Goal: Task Accomplishment & Management: Manage account settings

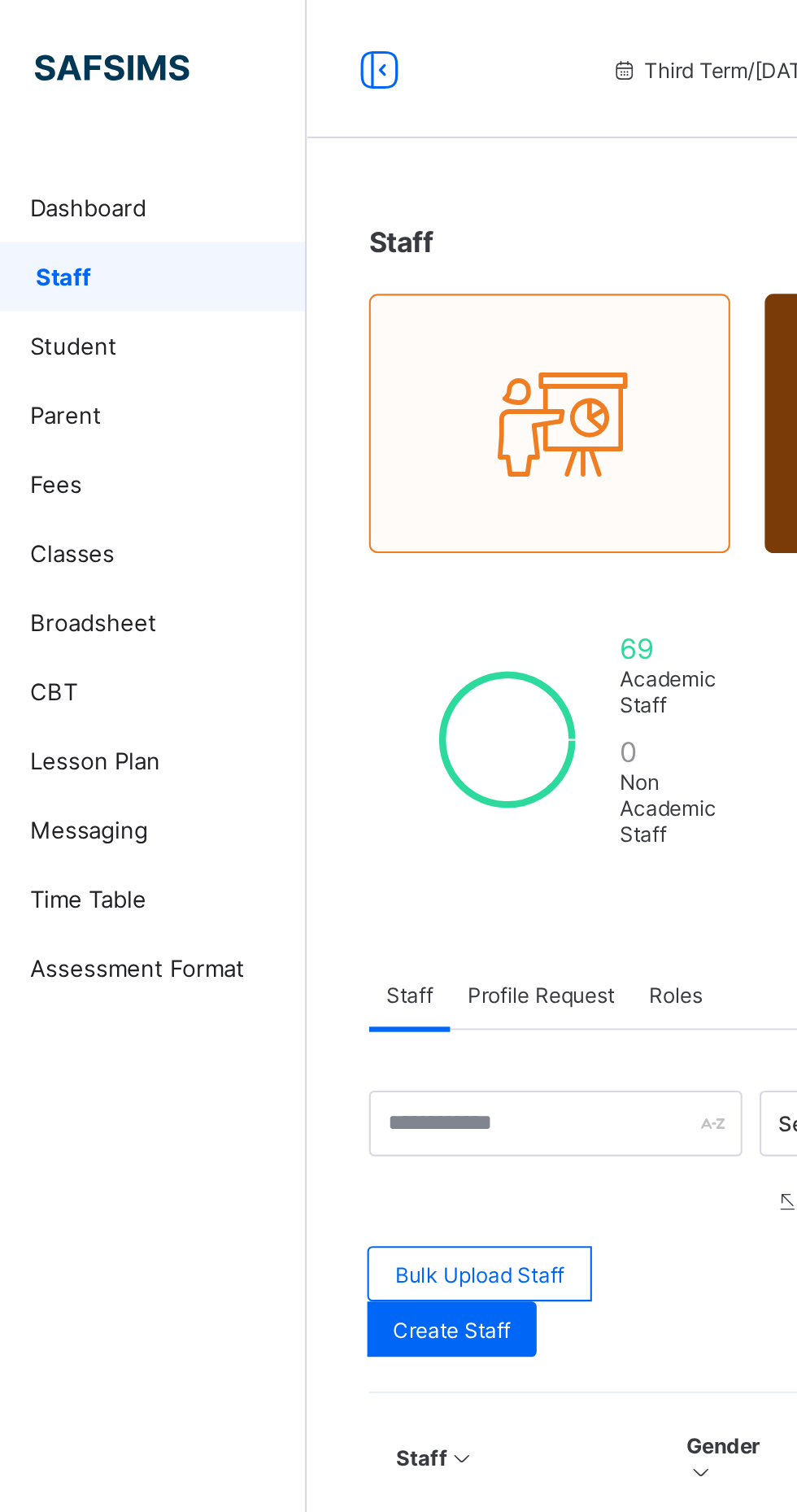
click at [224, 30] on icon at bounding box center [229, 32] width 28 height 24
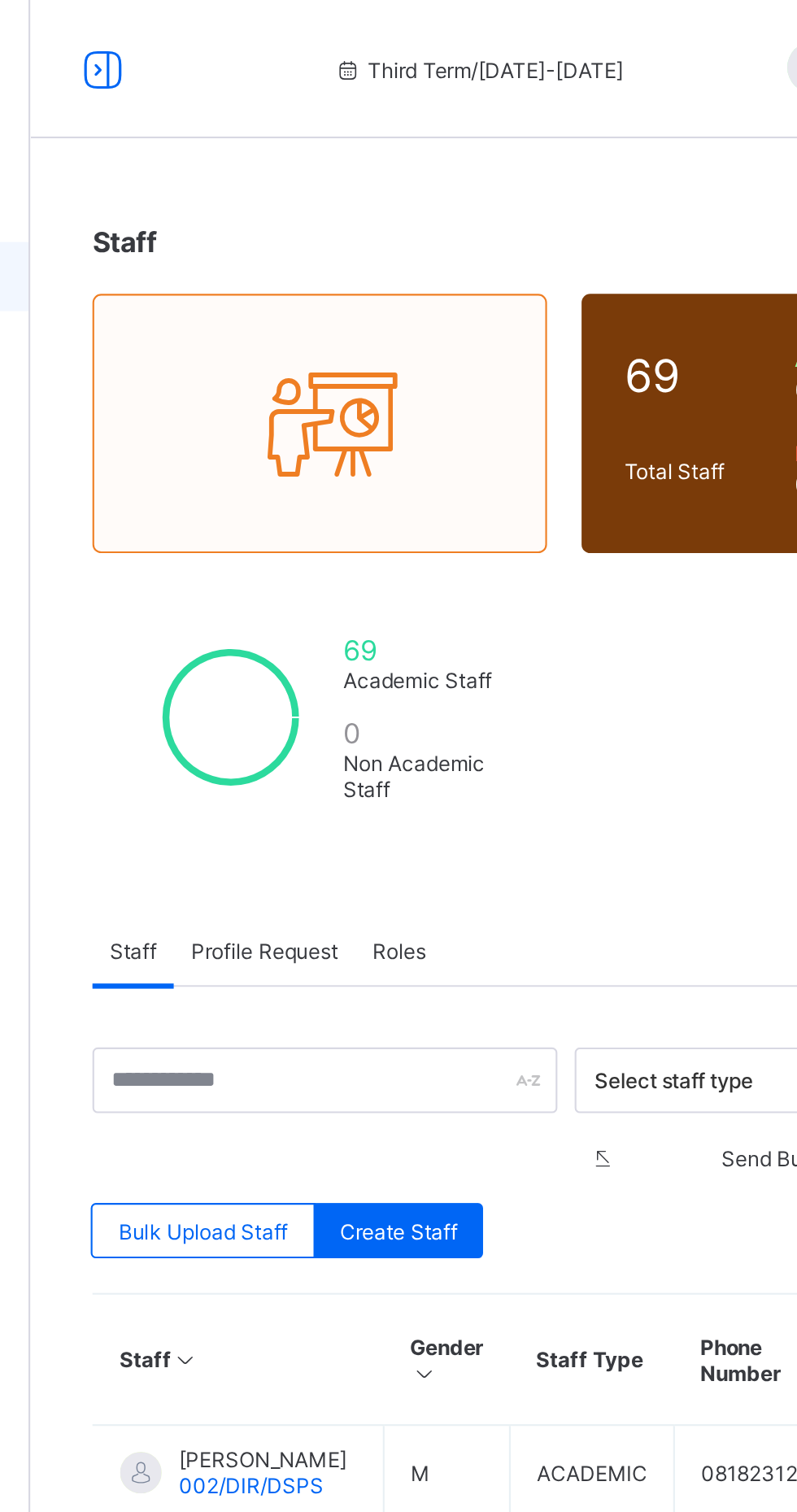
click at [105, 44] on icon at bounding box center [99, 32] width 28 height 24
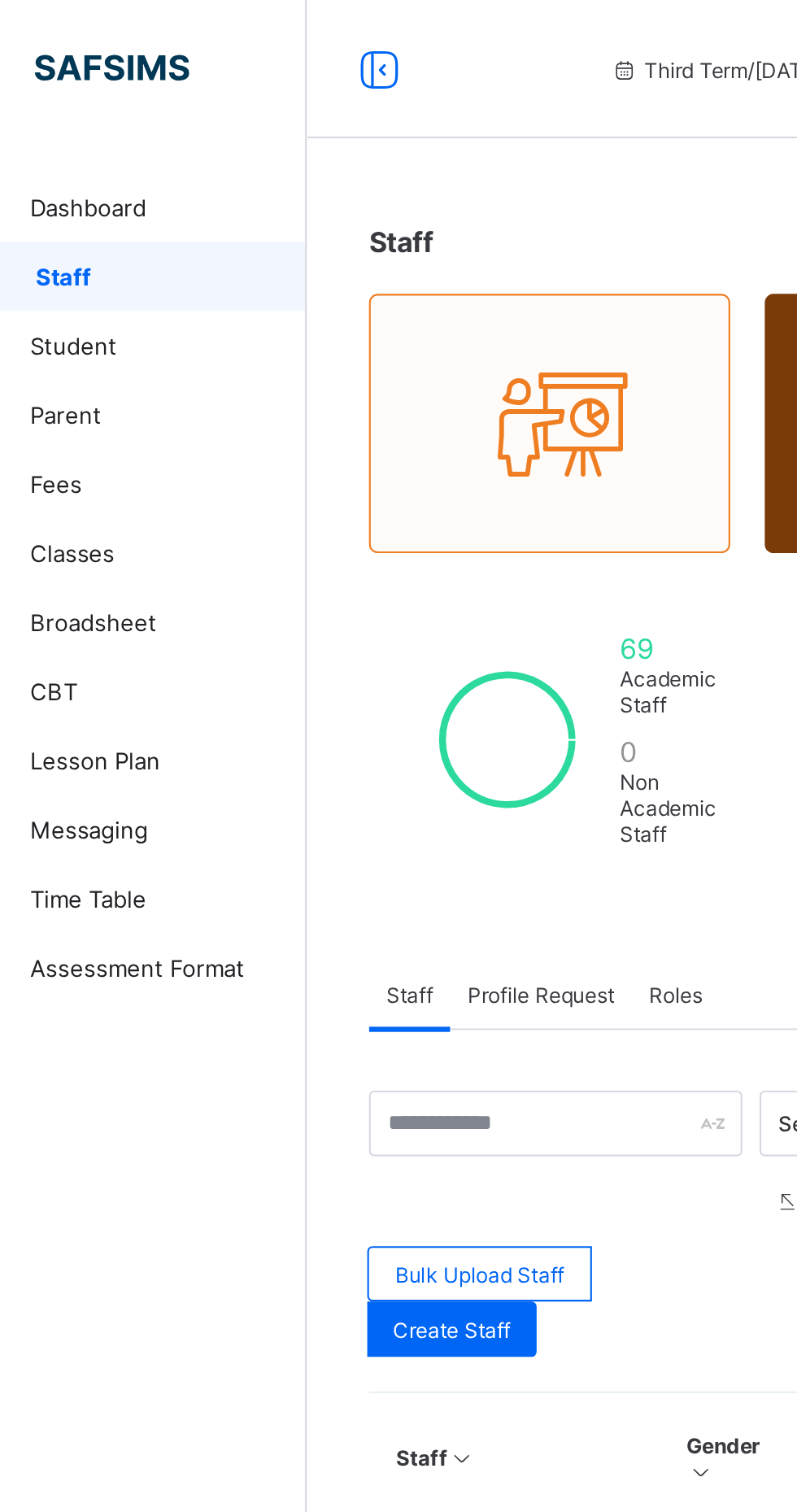
click at [111, 292] on span "Broadsheet" at bounding box center [130, 292] width 130 height 13
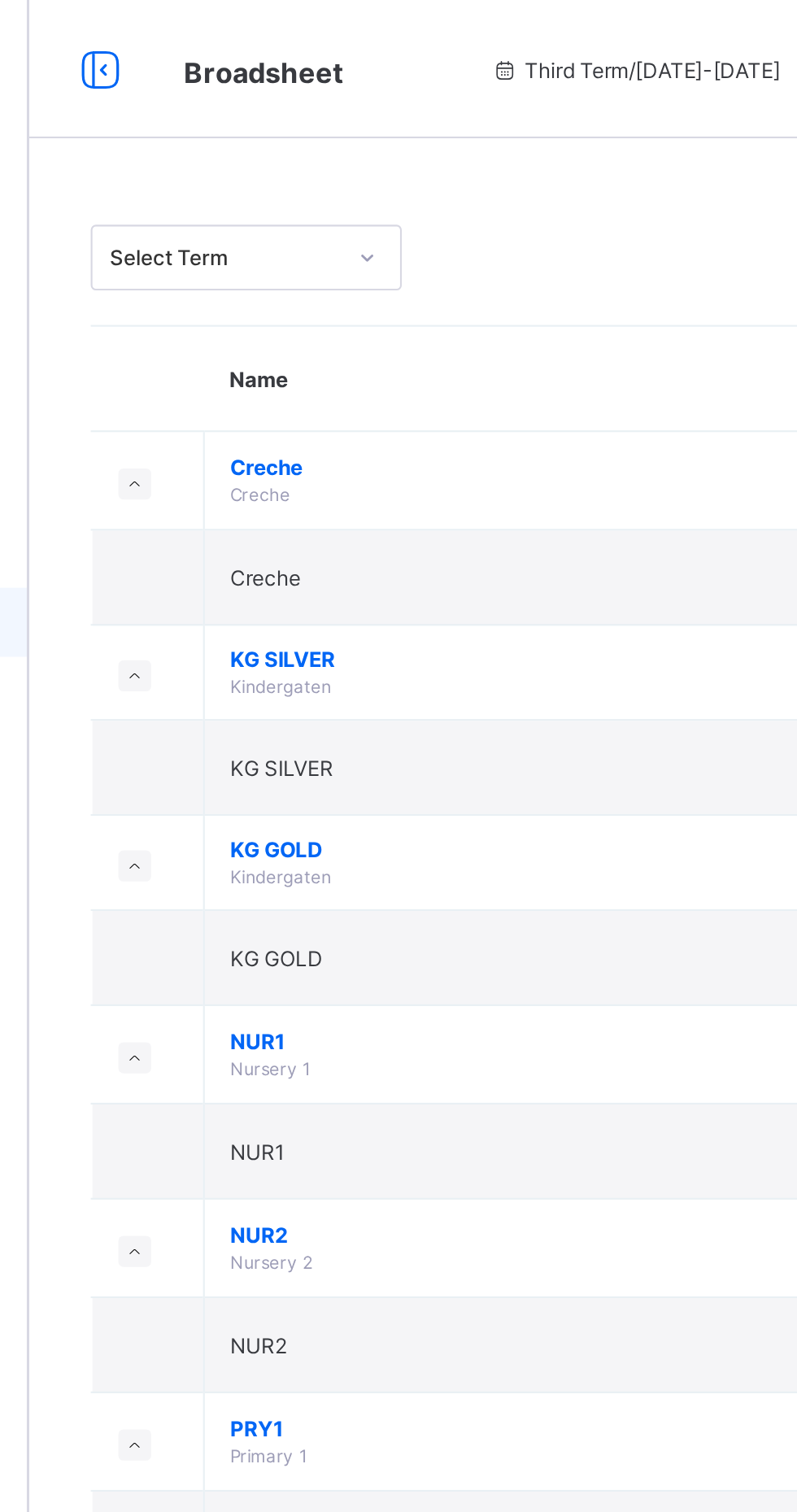
click at [409, 323] on td "KG SILVER Kindergaten" at bounding box center [440, 316] width 326 height 44
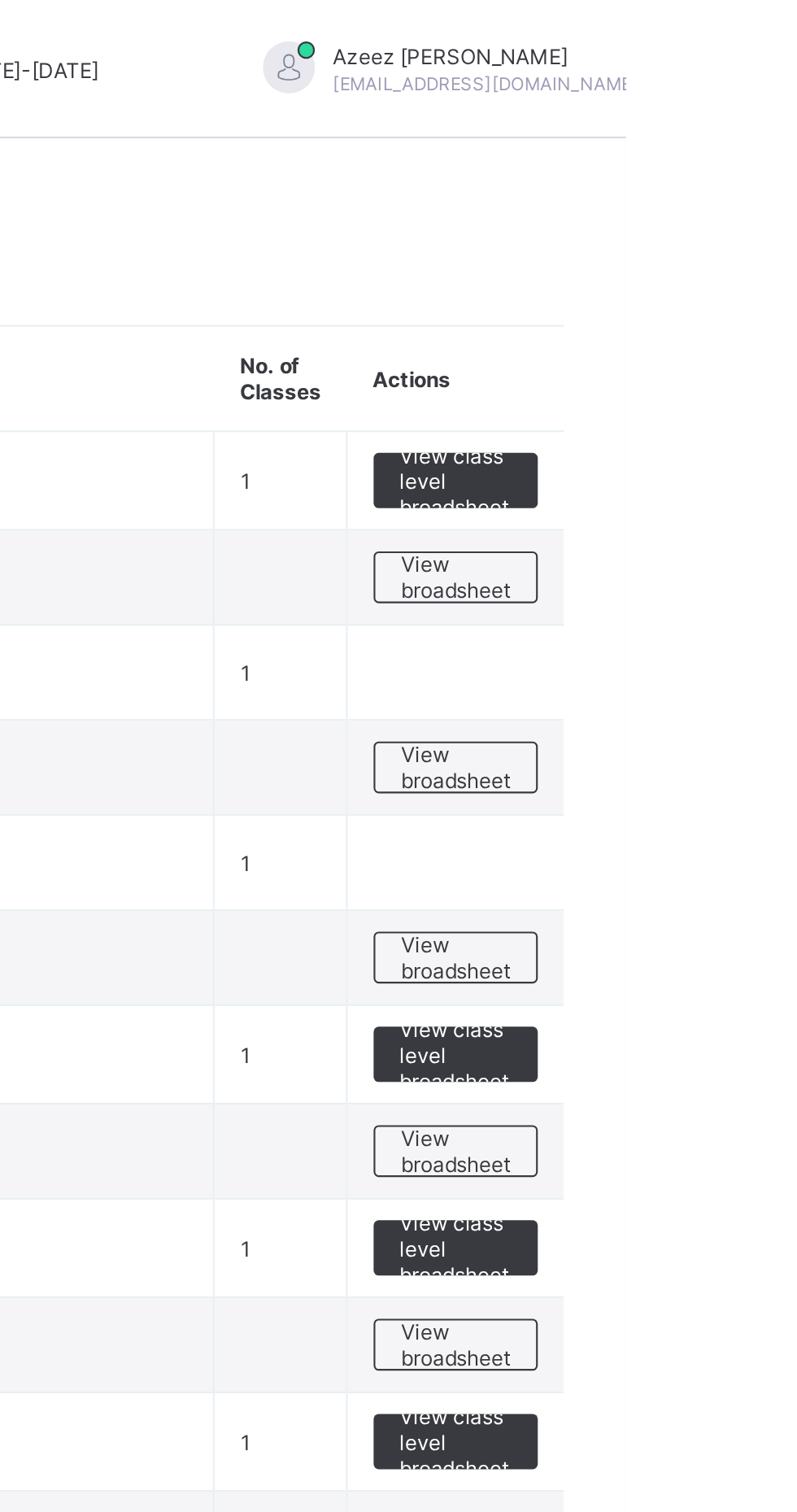
click at [714, 368] on span "View broadsheet" at bounding box center [716, 360] width 51 height 25
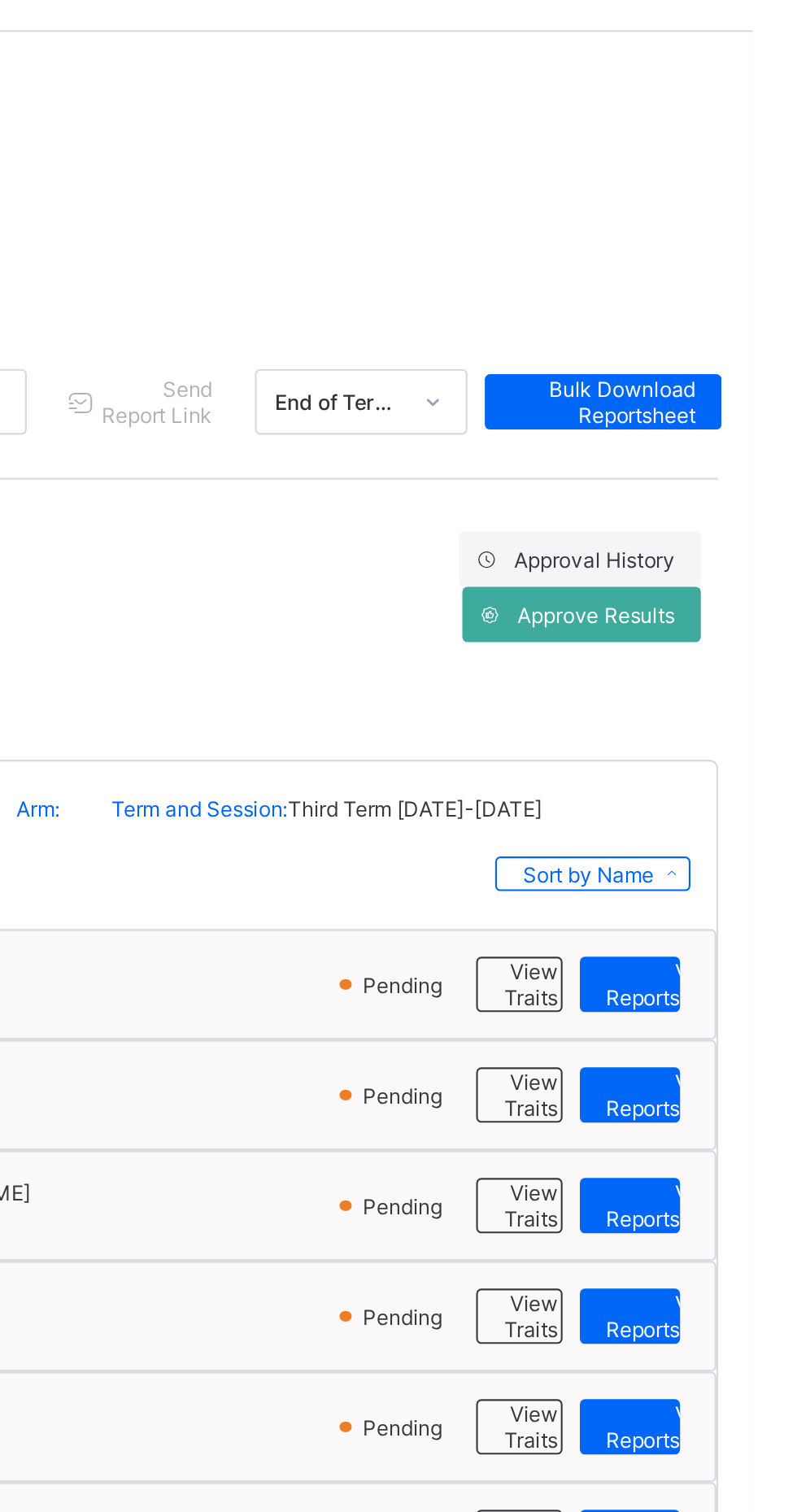
click at [685, 518] on span "View Traits" at bounding box center [693, 513] width 26 height 25
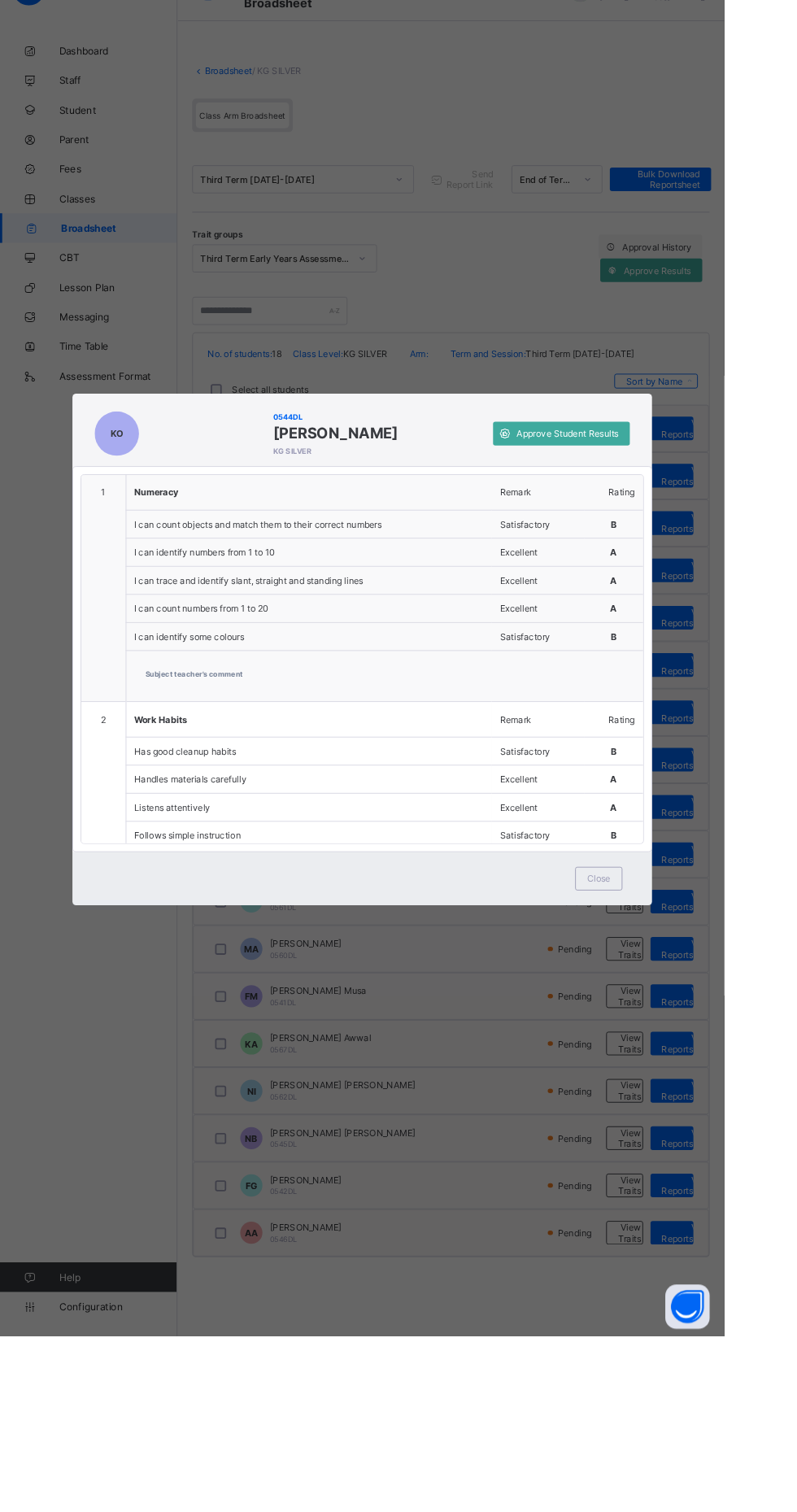
click at [671, 1014] on span "Close" at bounding box center [658, 1008] width 26 height 12
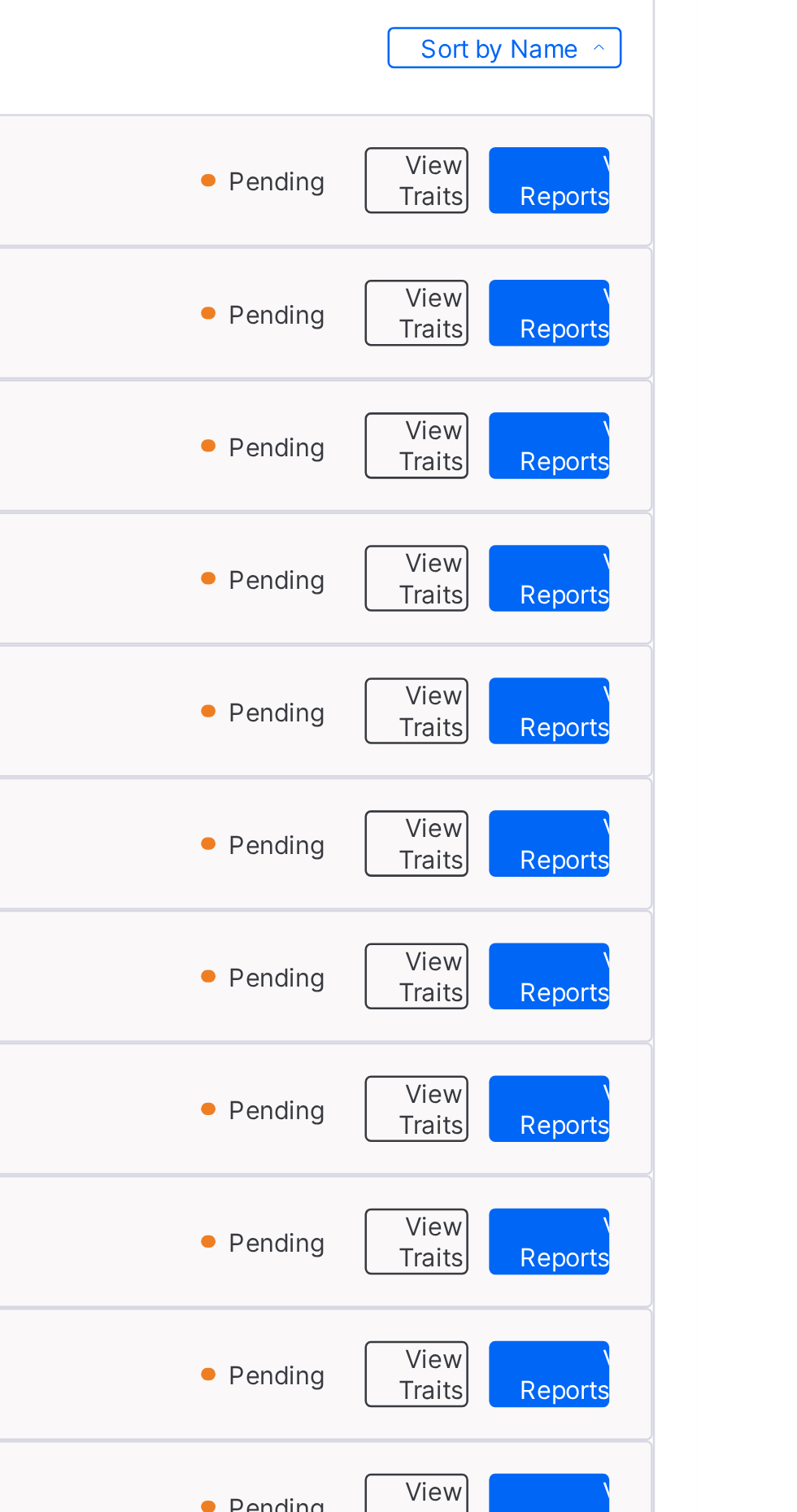
click at [739, 517] on span "View Reportsheet" at bounding box center [755, 513] width 55 height 25
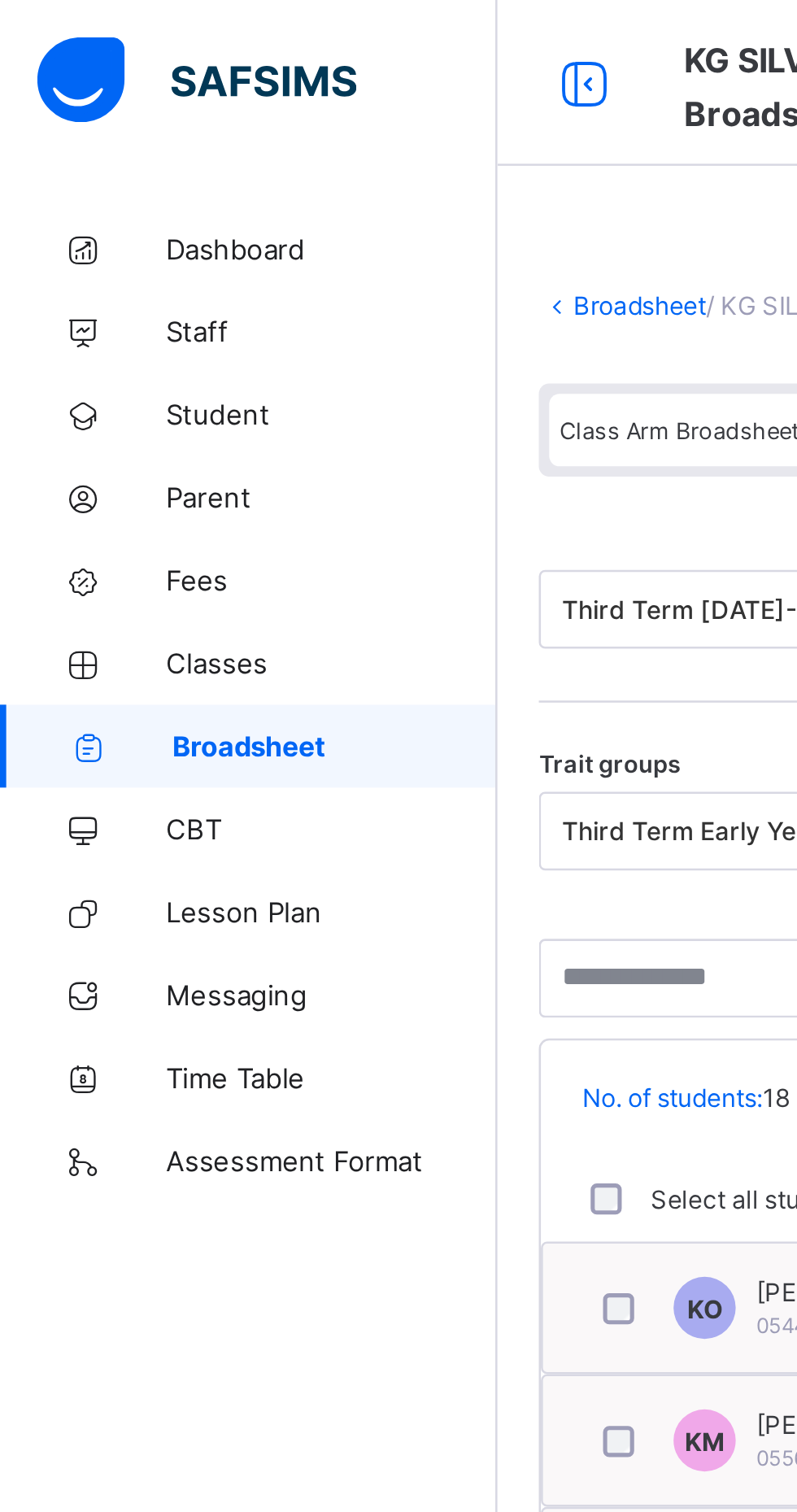
click at [97, 272] on link "Classes" at bounding box center [97, 260] width 195 height 32
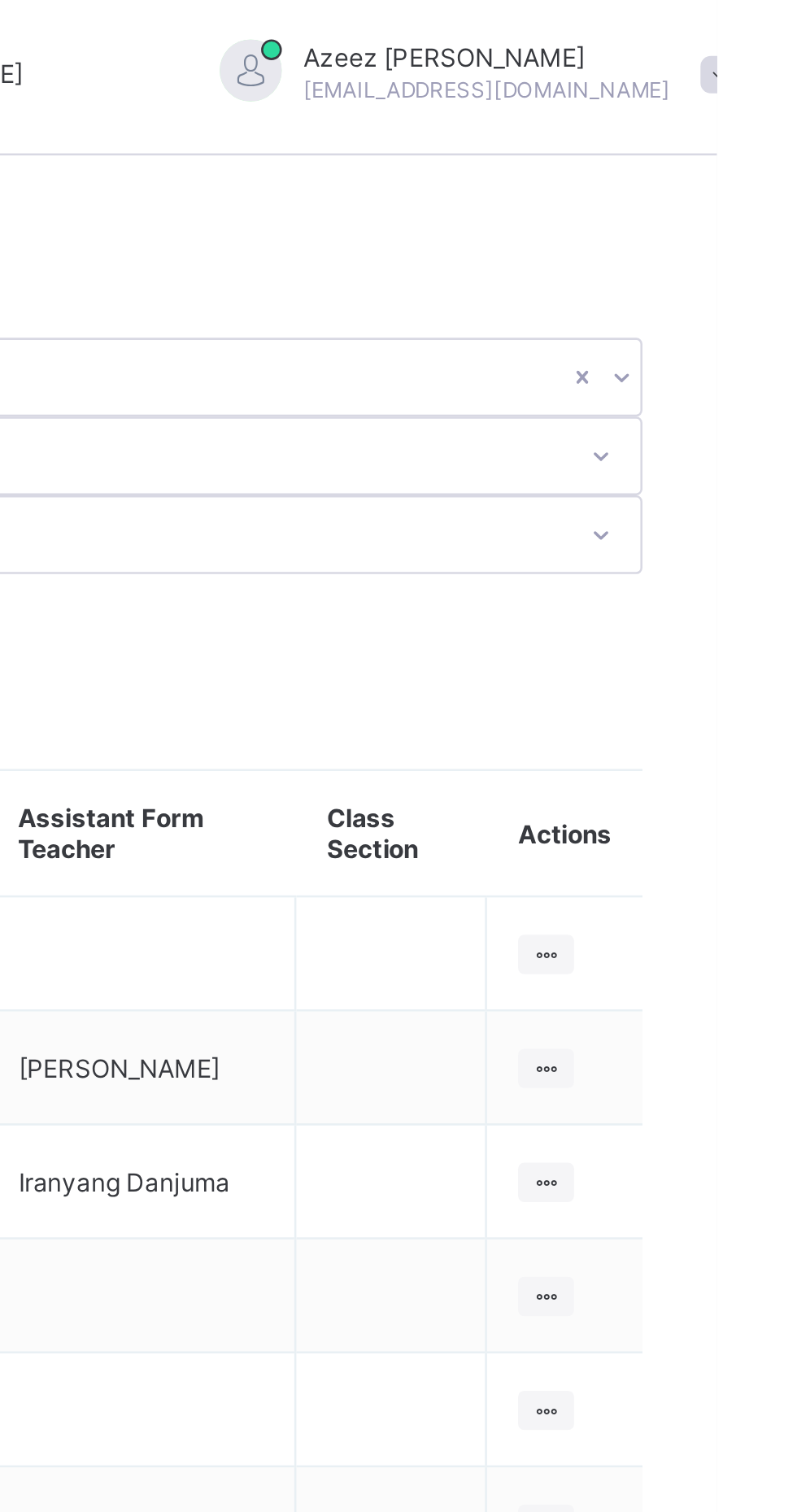
click at [733, 417] on icon at bounding box center [729, 423] width 14 height 12
click at [0, 0] on div "View Class" at bounding box center [0, 0] width 0 height 0
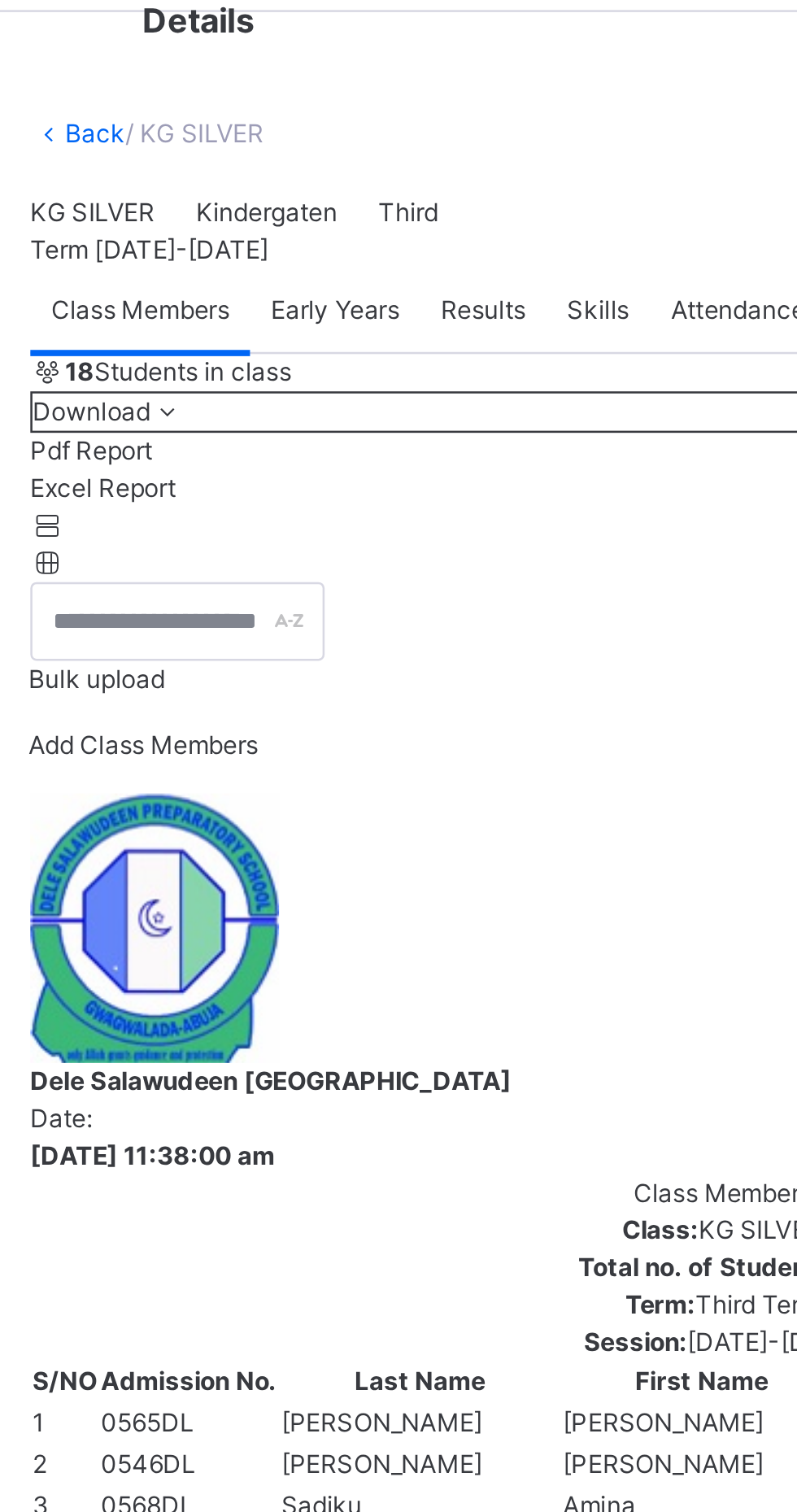
click at [405, 190] on span "Results" at bounding box center [402, 182] width 33 height 15
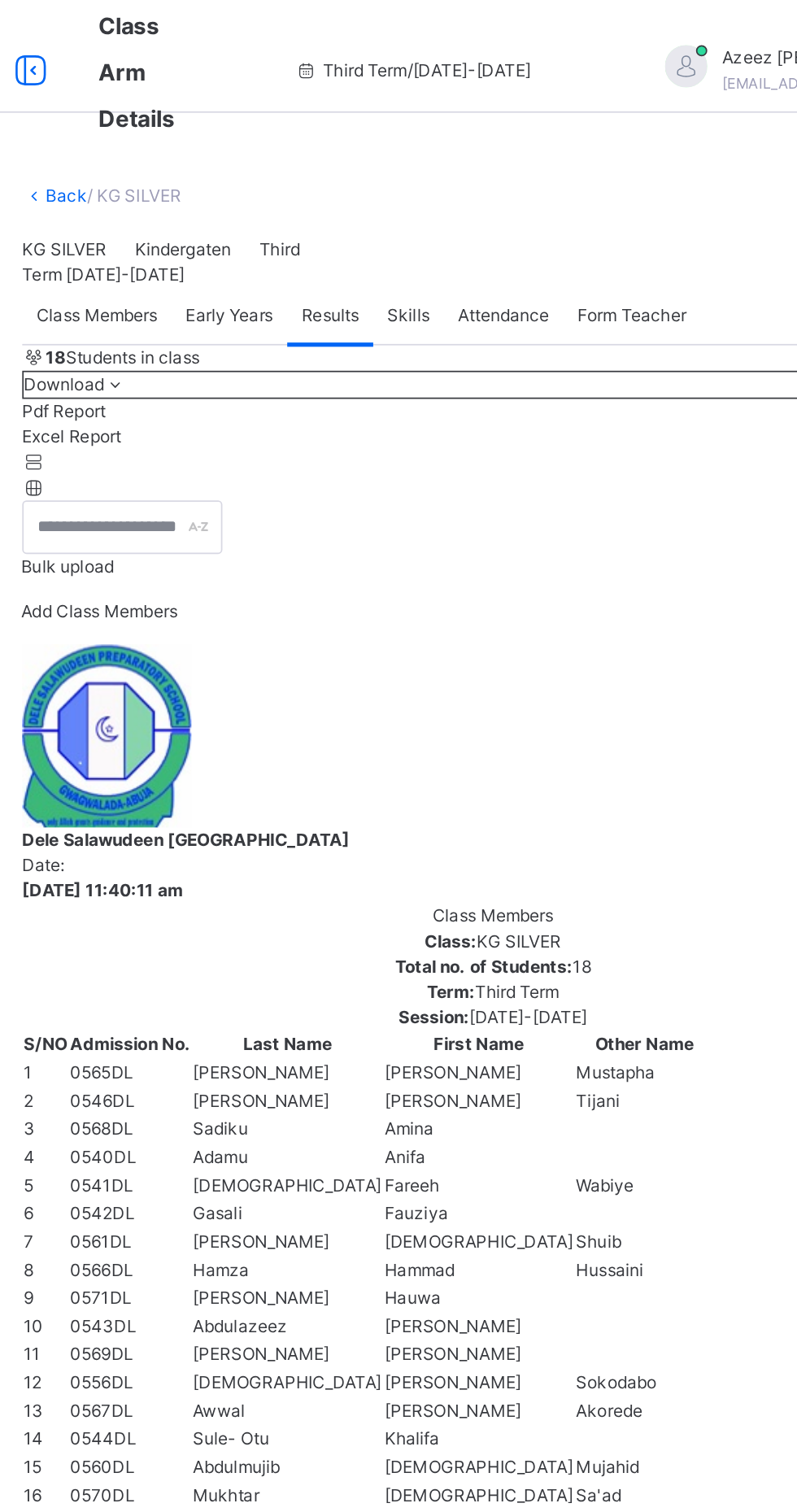
click at [271, 190] on span "Class Members" at bounding box center [267, 182] width 70 height 15
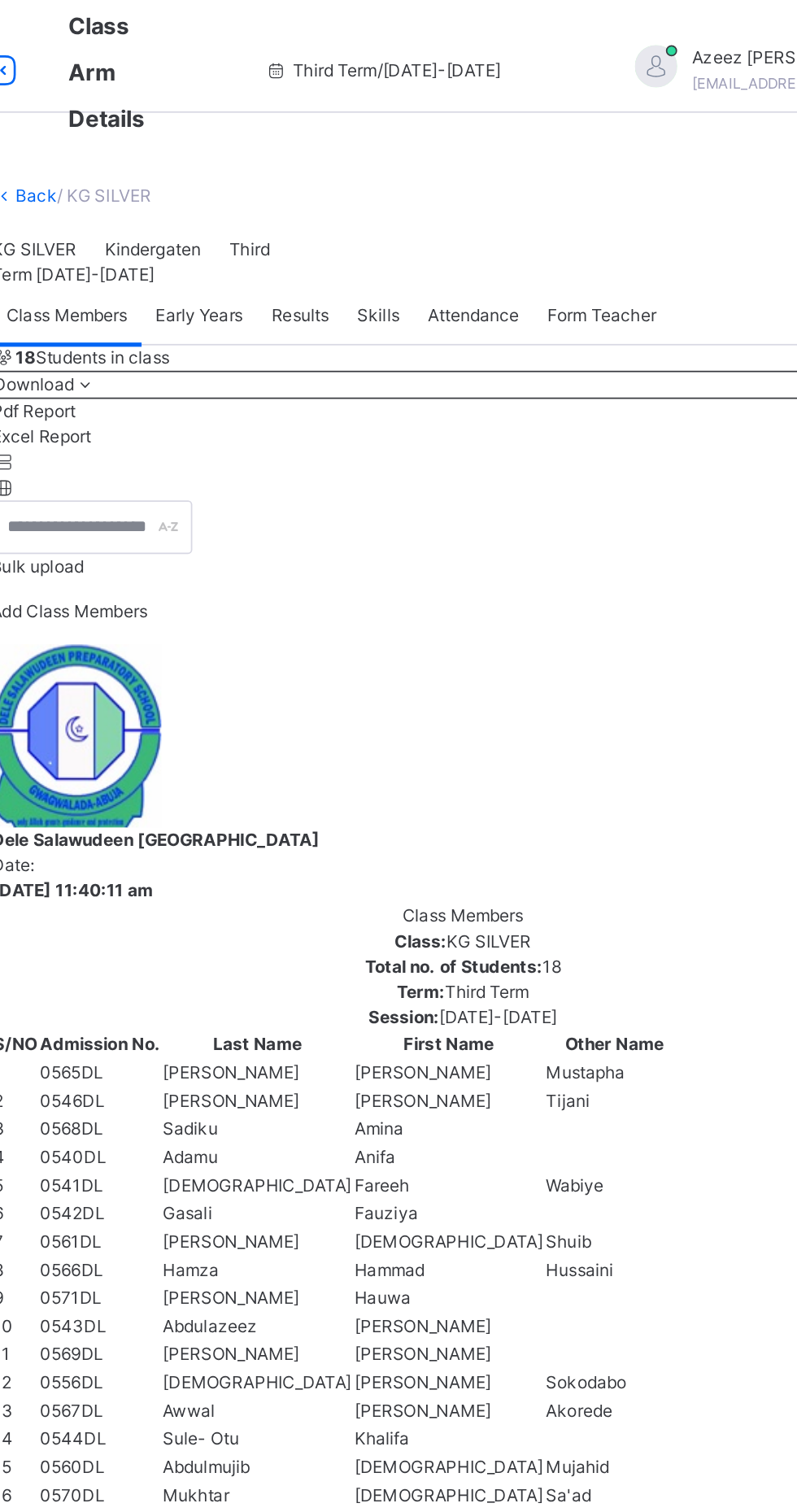
click at [363, 199] on div "Early Years" at bounding box center [344, 182] width 67 height 32
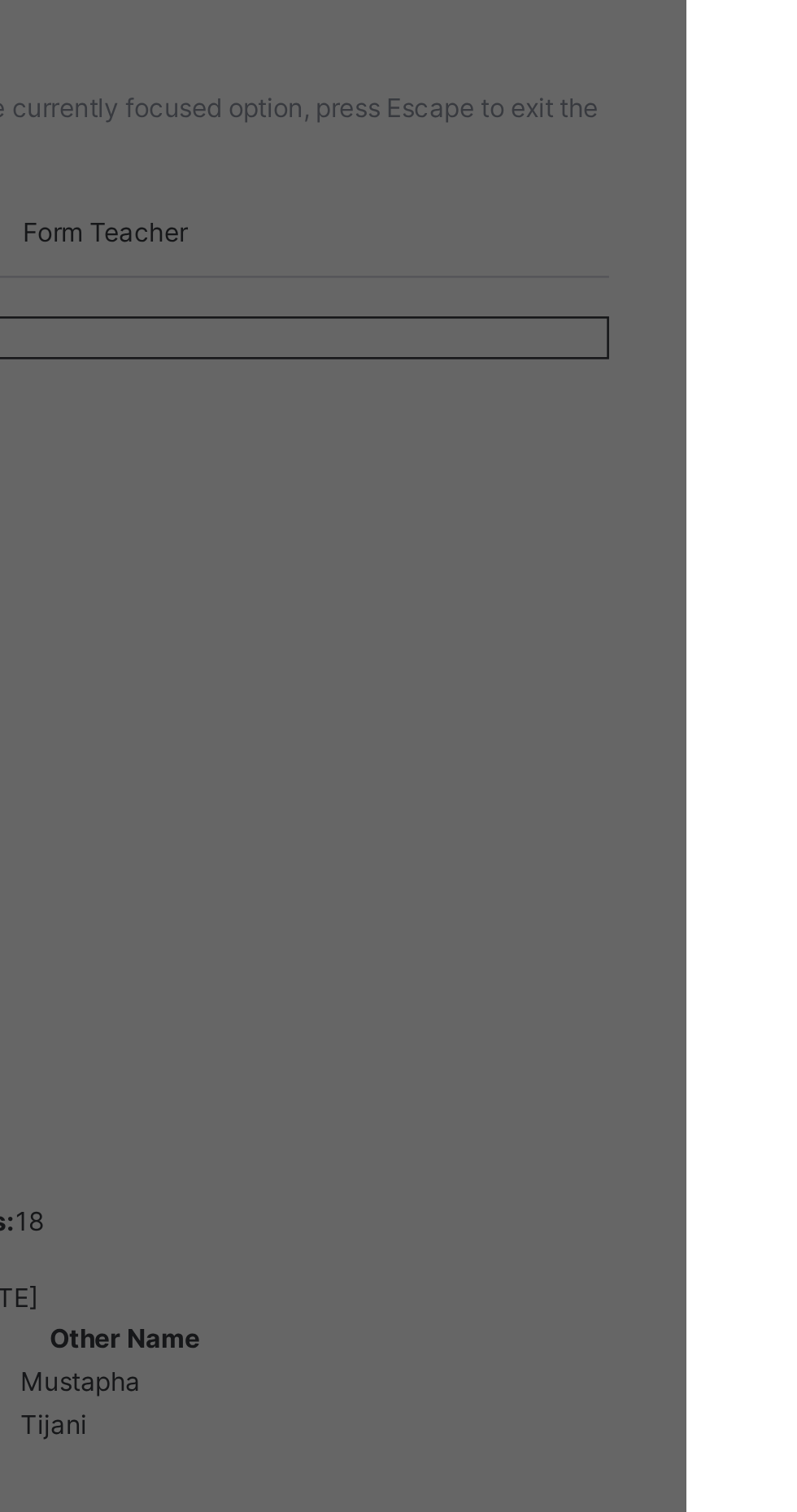
click at [695, 213] on div "Numeracy" at bounding box center [398, 206] width 765 height 15
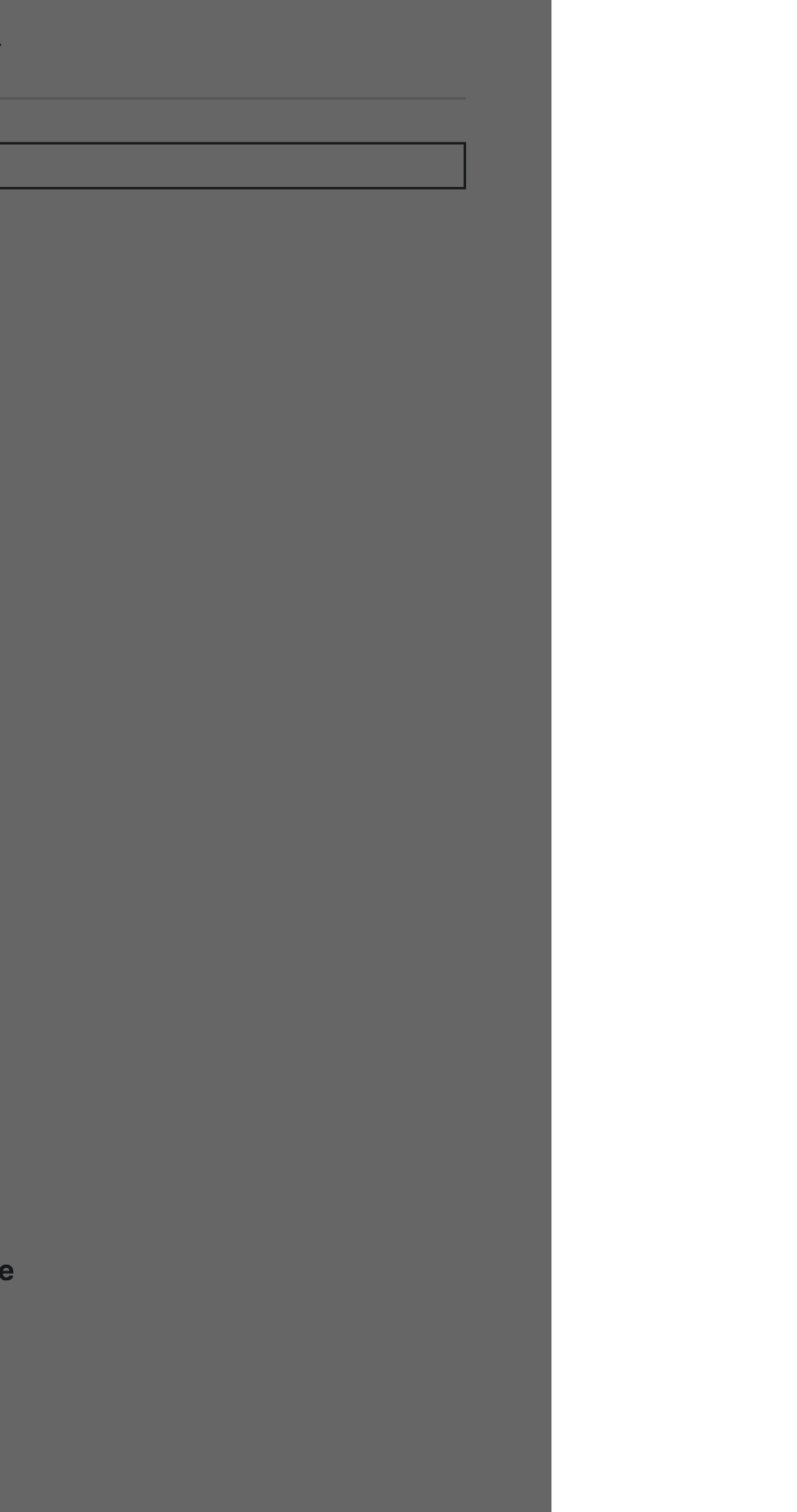
click at [325, 1202] on div "Select a Student Select a student from the list to the left to view and enter t…" at bounding box center [162, 1351] width 325 height 297
click at [687, 272] on div "Islamiyaat" at bounding box center [398, 264] width 765 height 15
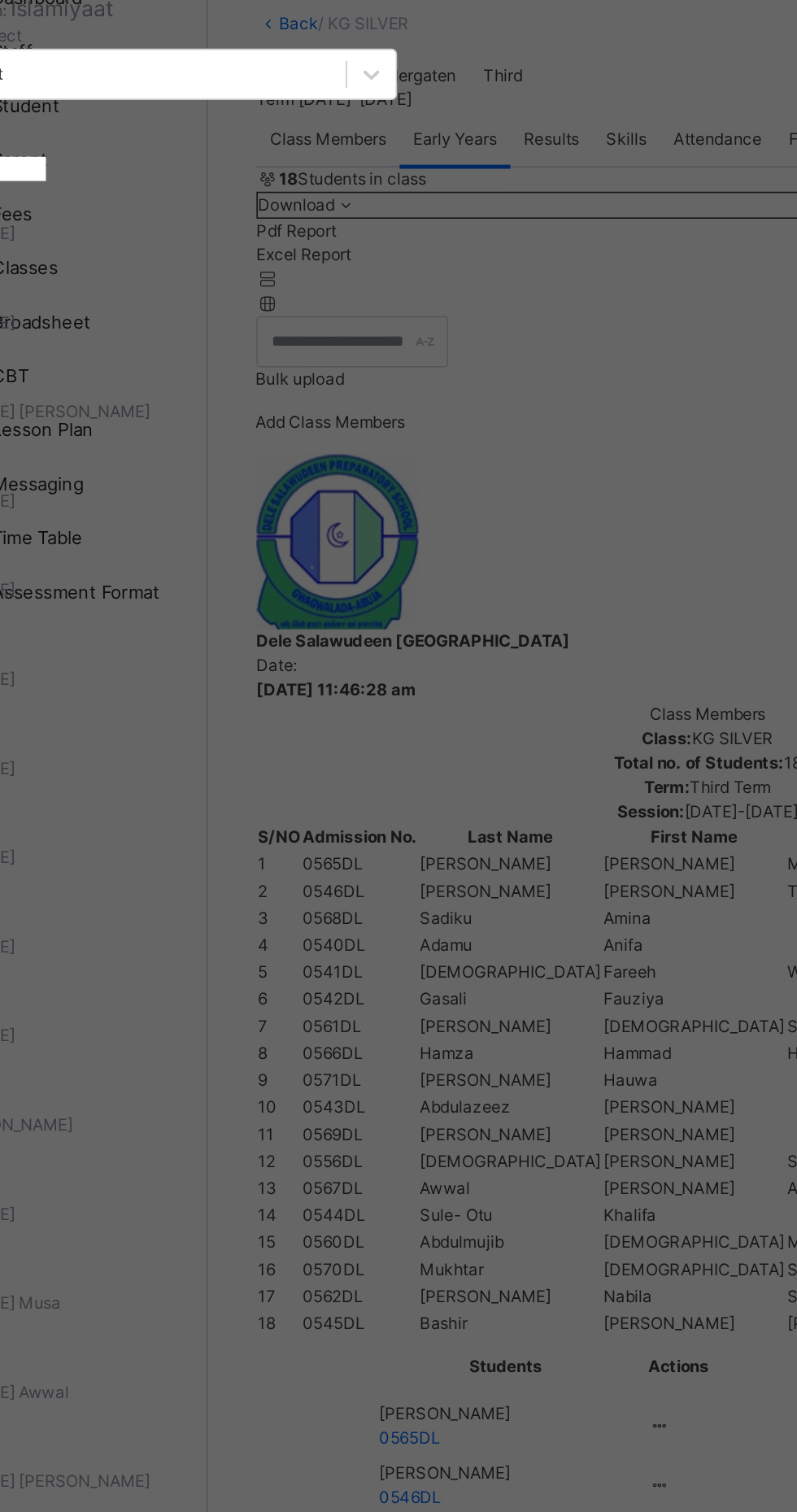
click at [257, 261] on div "Khalifa Sule- Otu 0544DL" at bounding box center [162, 246] width 325 height 30
